Goal: Information Seeking & Learning: Learn about a topic

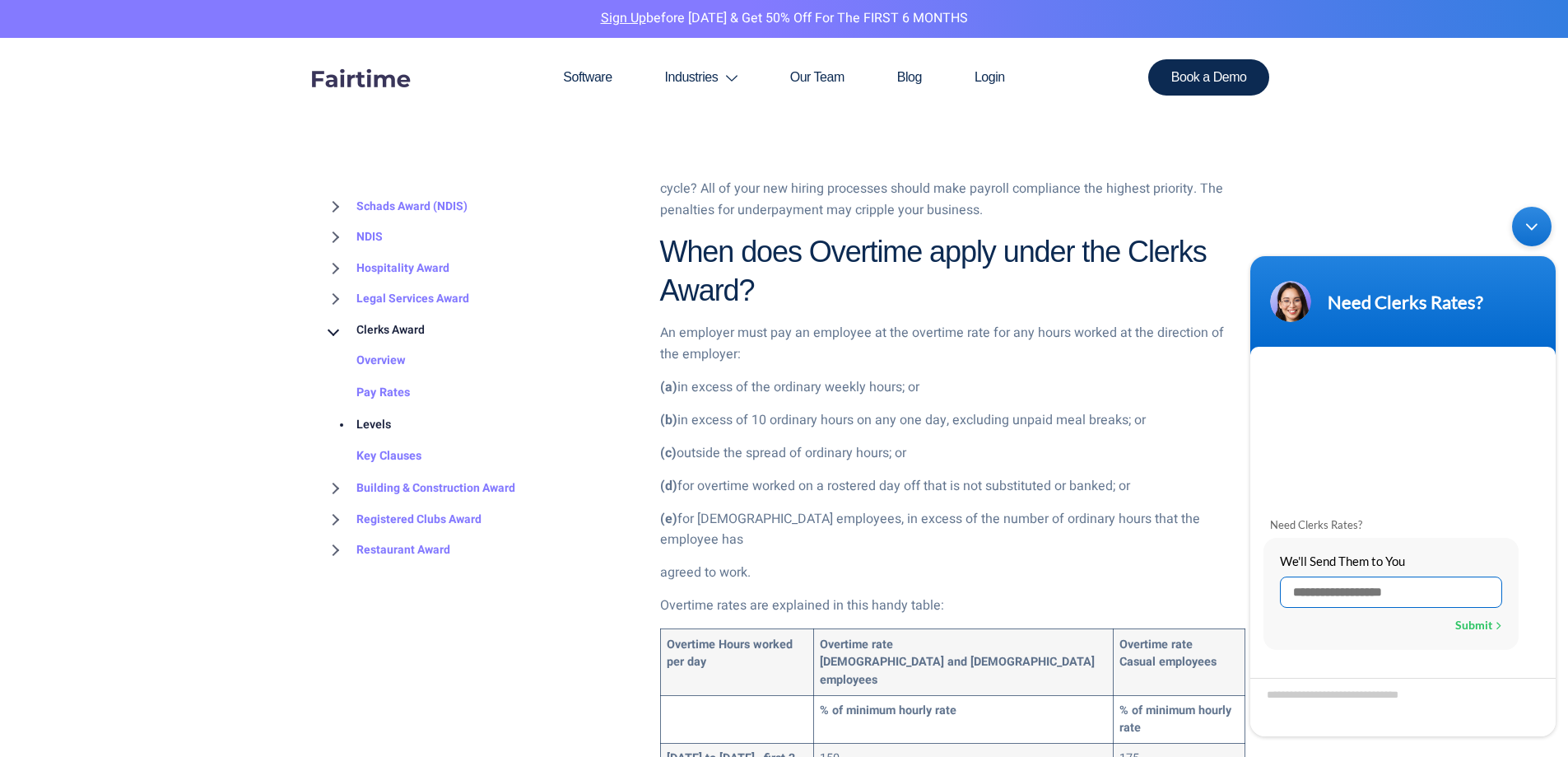
scroll to position [1812, 0]
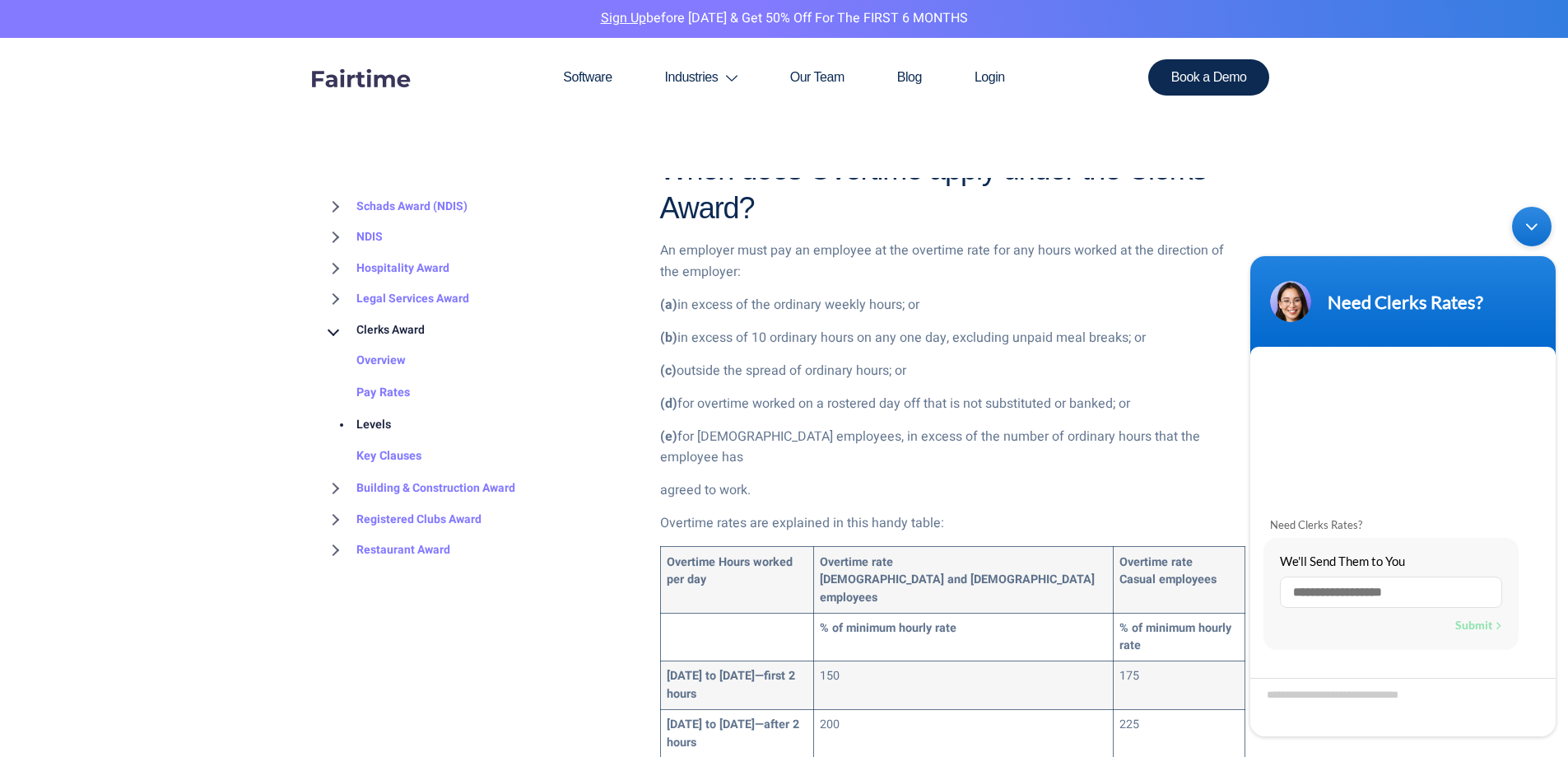
drag, startPoint x: 702, startPoint y: 340, endPoint x: 933, endPoint y: 341, distance: 231.0
click at [933, 361] on p "(c) outside the spread of ordinary hours; or" at bounding box center [952, 371] width 585 height 22
click at [960, 361] on p "(c) outside the spread of ordinary hours; or" at bounding box center [952, 371] width 585 height 22
drag, startPoint x: 949, startPoint y: 351, endPoint x: 713, endPoint y: 351, distance: 236.0
click at [713, 361] on p "(c) outside the spread of ordinary hours; or" at bounding box center [952, 371] width 585 height 22
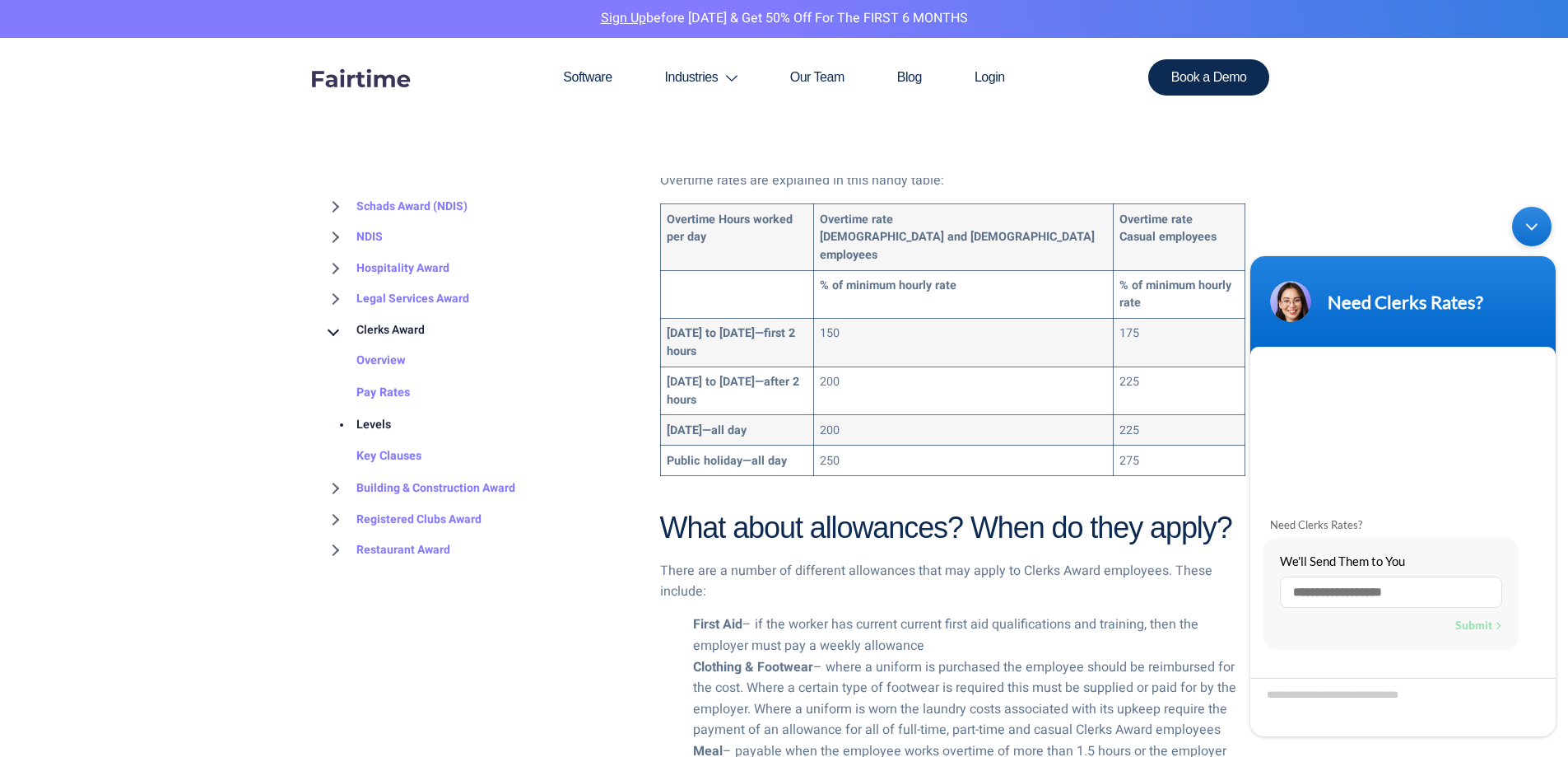
scroll to position [2059, 0]
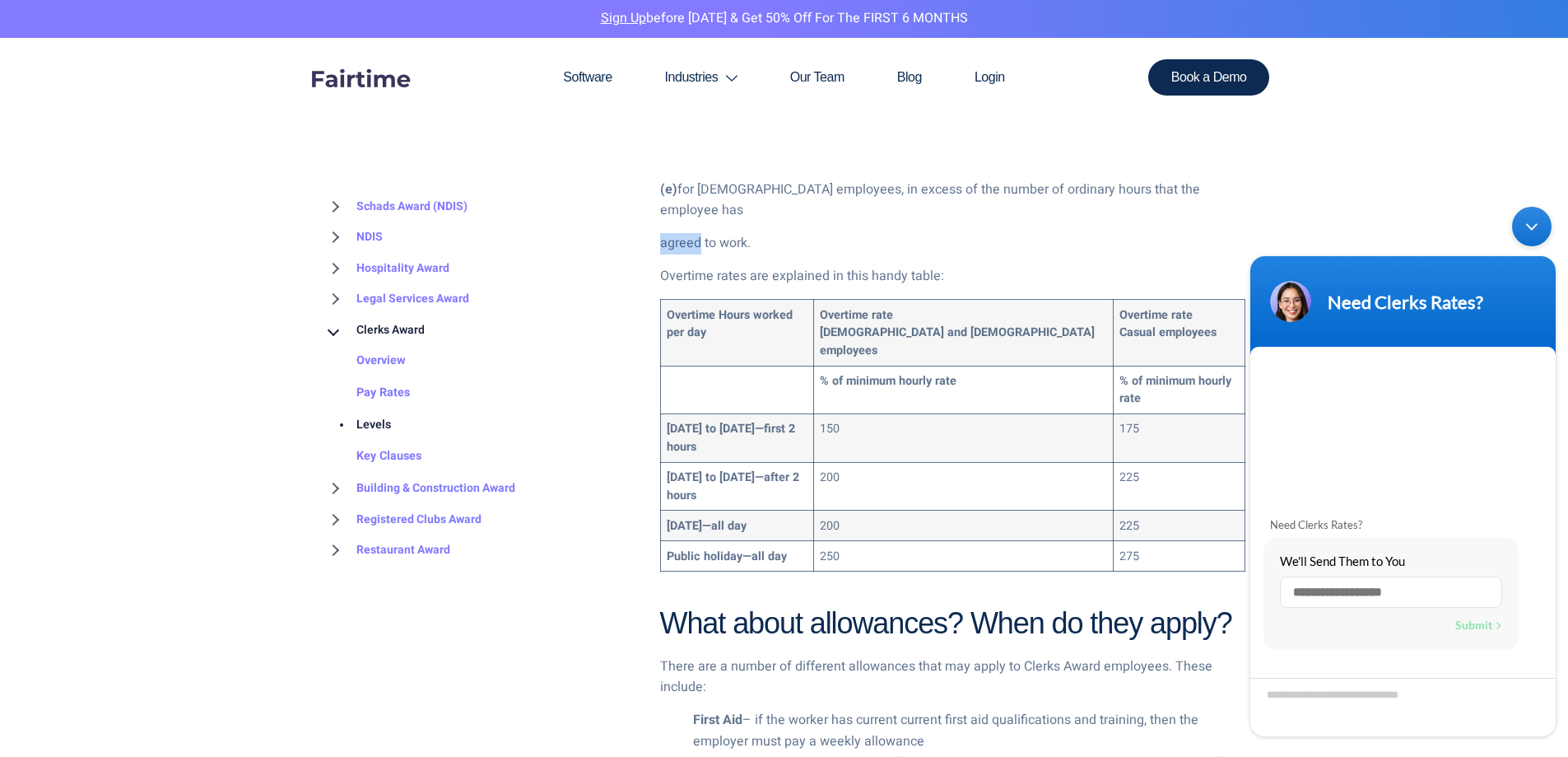
drag, startPoint x: 664, startPoint y: 202, endPoint x: 702, endPoint y: 209, distance: 38.6
click at [702, 233] on p "agreed to work." at bounding box center [952, 244] width 585 height 22
click at [758, 213] on div "Understanding the different levels under the Clerks Award is one of the biggest…" at bounding box center [952, 445] width 585 height 3260
drag, startPoint x: 761, startPoint y: 205, endPoint x: 665, endPoint y: 200, distance: 96.1
click at [665, 233] on p "agreed to work." at bounding box center [952, 244] width 585 height 22
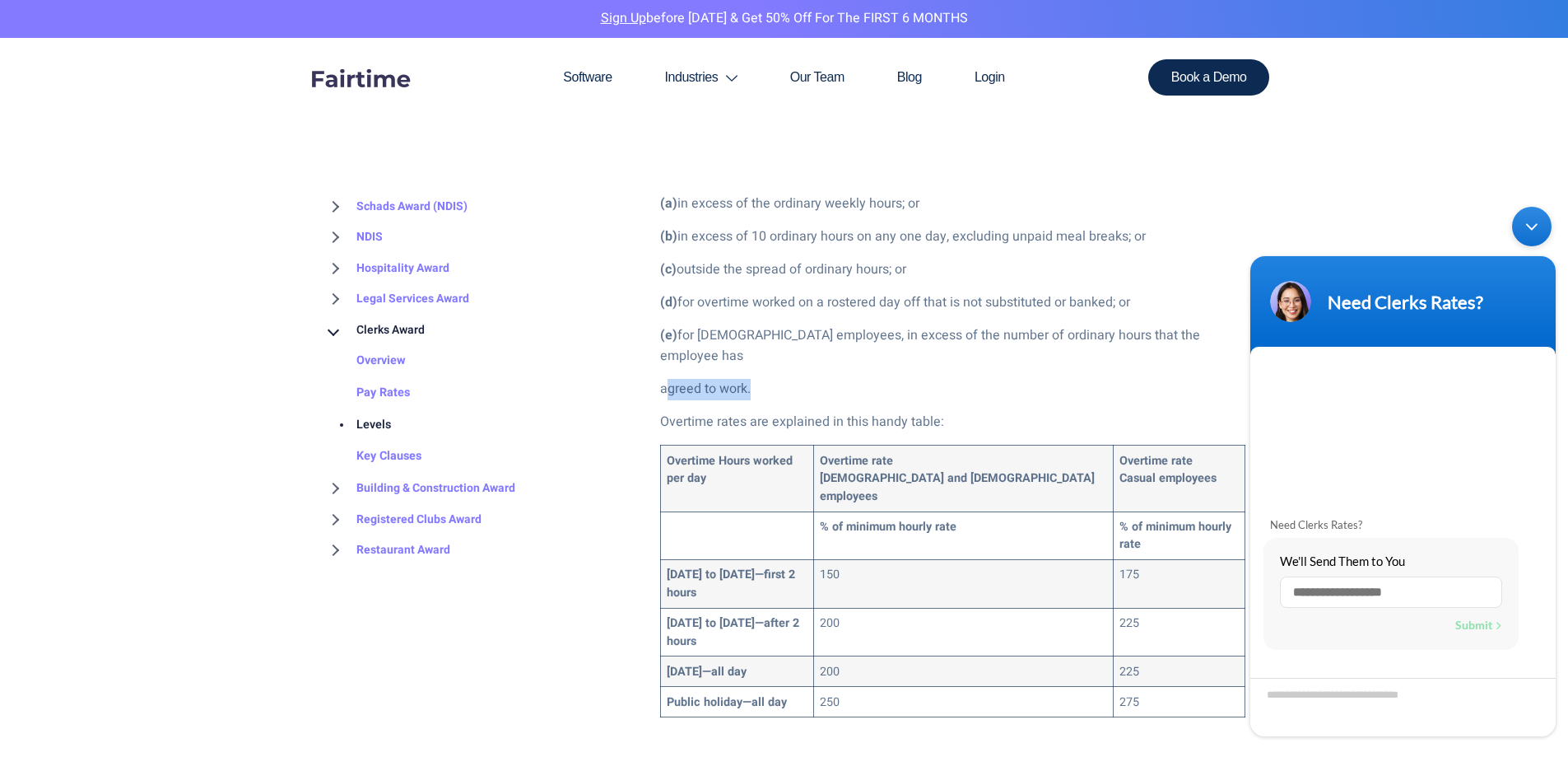
scroll to position [1895, 0]
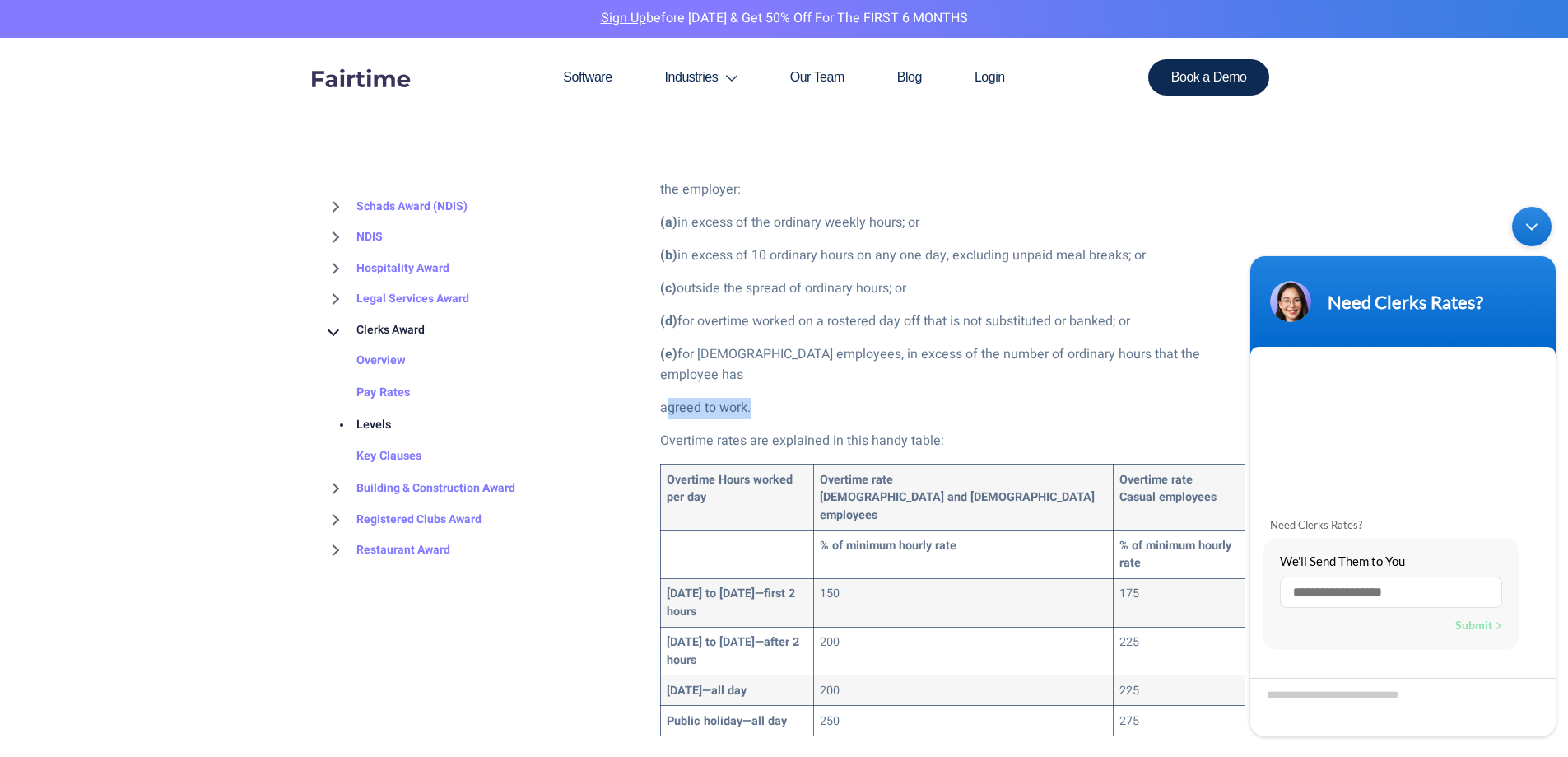
click at [899, 346] on div "Understanding the different levels under the Clerks Award is one of the biggest…" at bounding box center [952, 610] width 585 height 3260
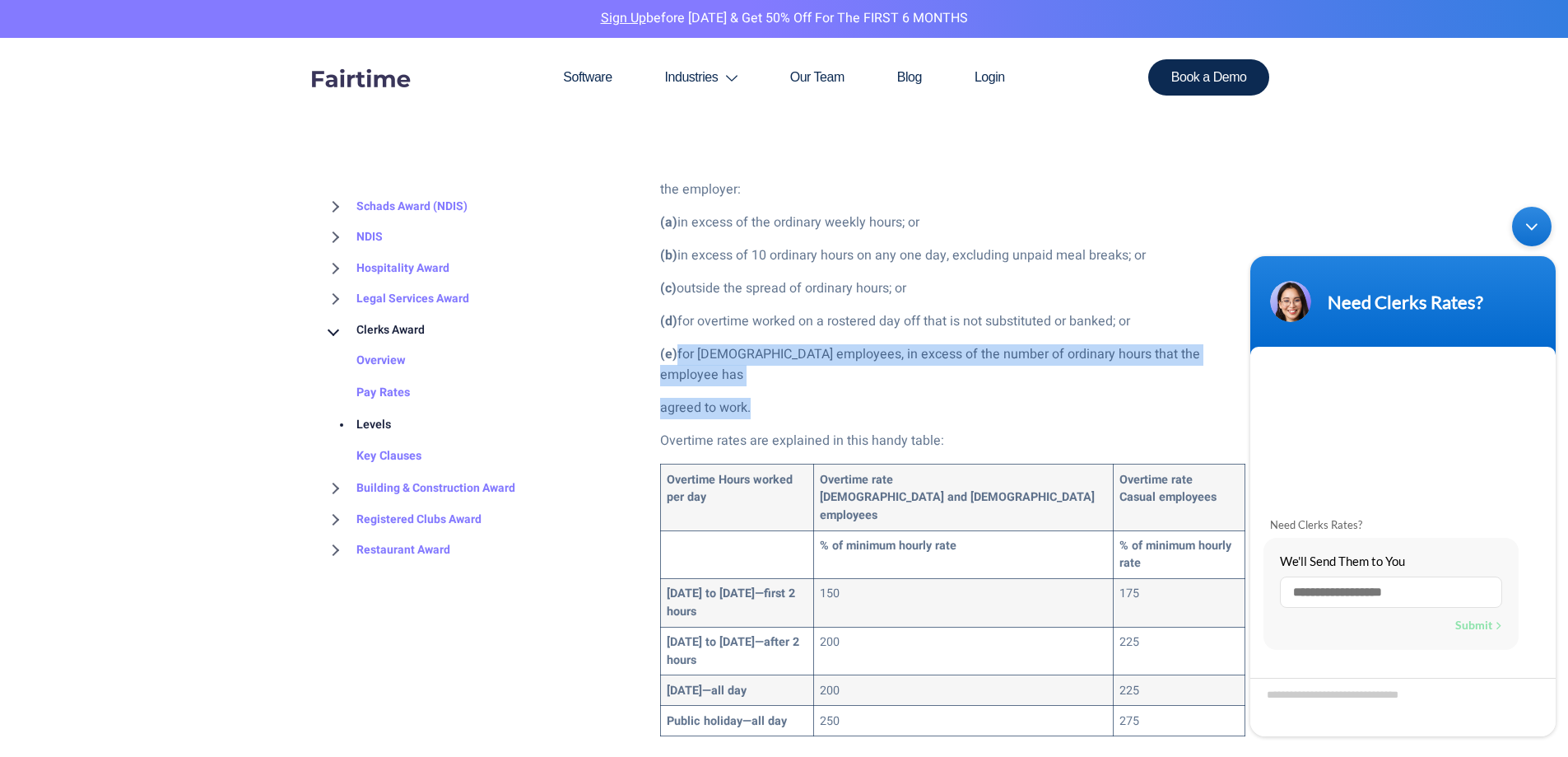
drag, startPoint x: 801, startPoint y: 364, endPoint x: 710, endPoint y: 335, distance: 95.5
click at [710, 335] on div "Understanding the different levels under the Clerks Award is one of the biggest…" at bounding box center [952, 610] width 585 height 3260
